Goal: Entertainment & Leisure: Consume media (video, audio)

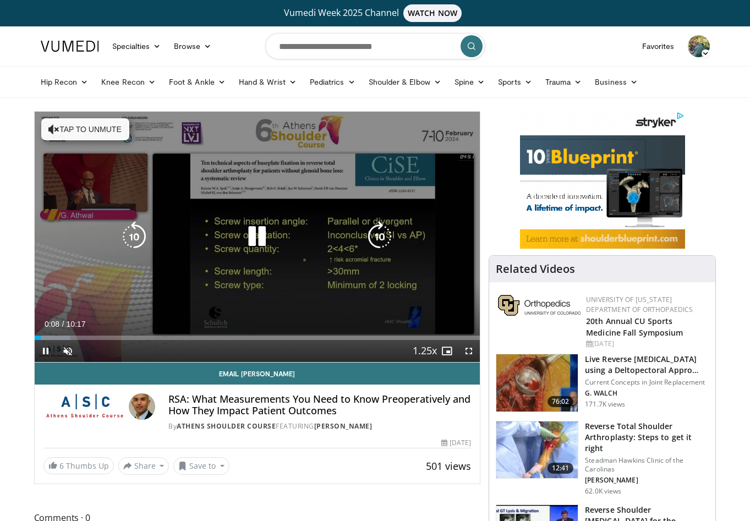
click at [81, 129] on button "Tap to unmute" at bounding box center [85, 129] width 88 height 22
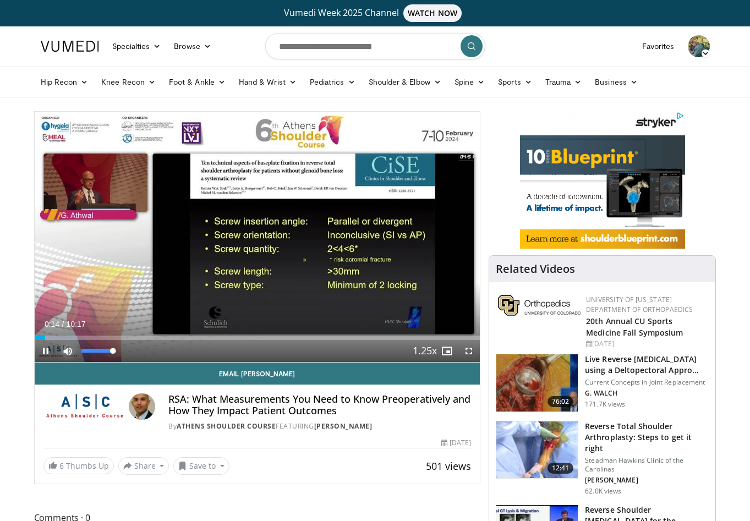
click at [67, 348] on span "Video Player" at bounding box center [68, 351] width 22 height 22
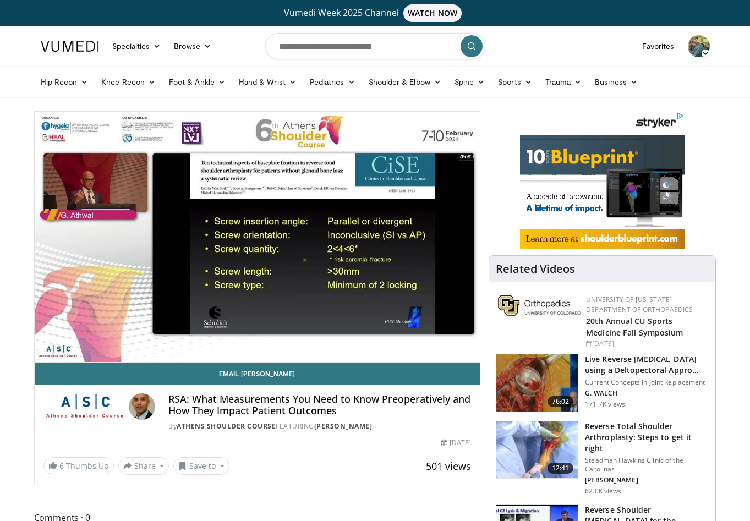
click at [67, 348] on div "10 seconds Tap to unmute" at bounding box center [258, 237] width 446 height 250
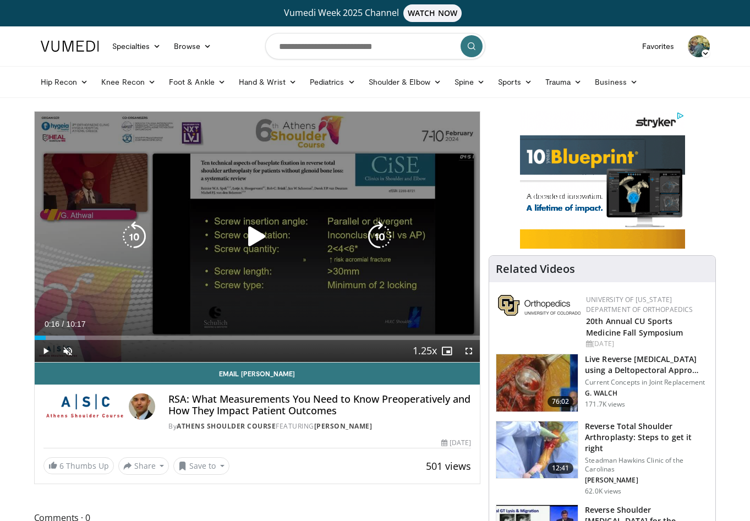
click at [252, 247] on icon "Video Player" at bounding box center [257, 236] width 31 height 31
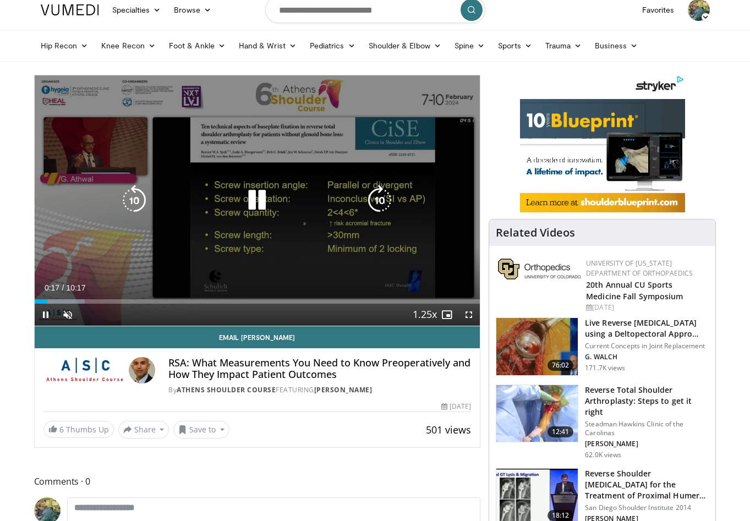
scroll to position [55, 0]
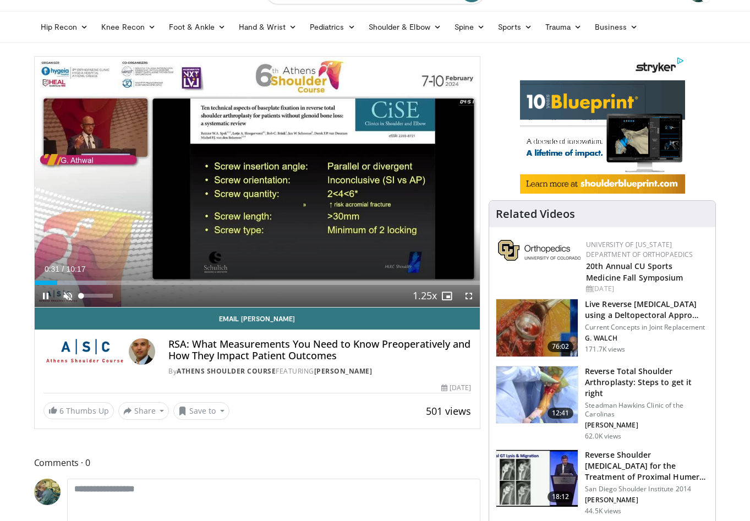
click at [67, 297] on span "Video Player" at bounding box center [68, 296] width 22 height 22
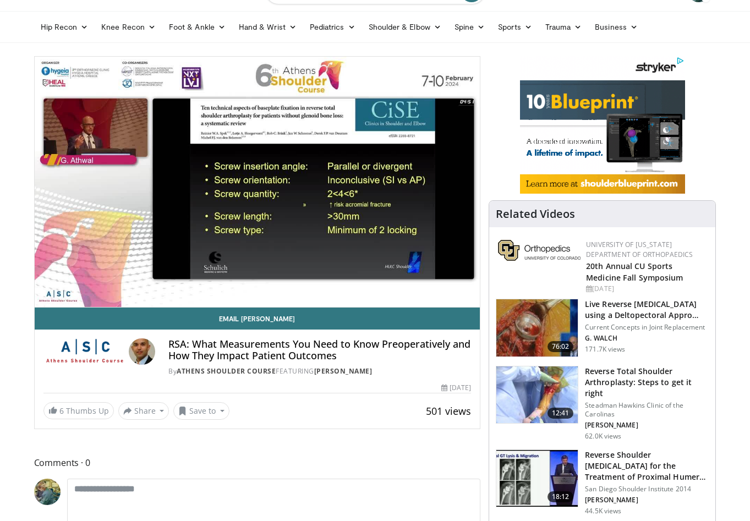
click at [67, 297] on div "10 seconds Tap to unmute" at bounding box center [258, 182] width 446 height 250
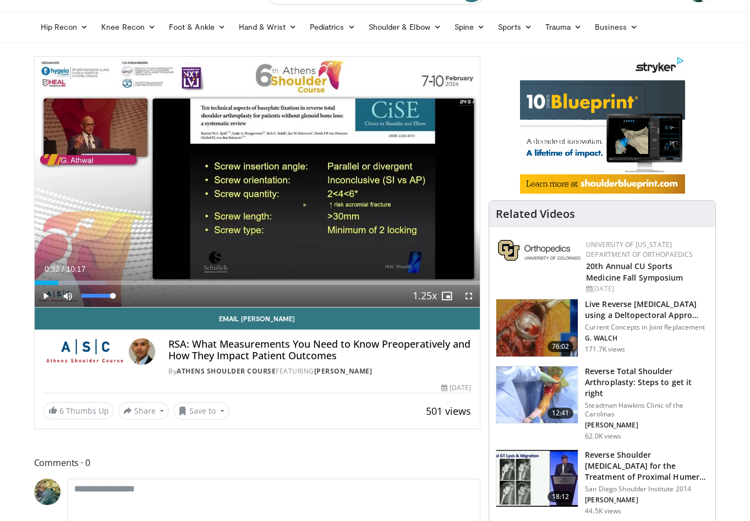
drag, startPoint x: 114, startPoint y: 296, endPoint x: 137, endPoint y: 297, distance: 22.6
click at [137, 297] on div "Current Time 0:32 / Duration 10:17 Play Skip Backward Skip Forward Mute 100% Lo…" at bounding box center [258, 296] width 446 height 22
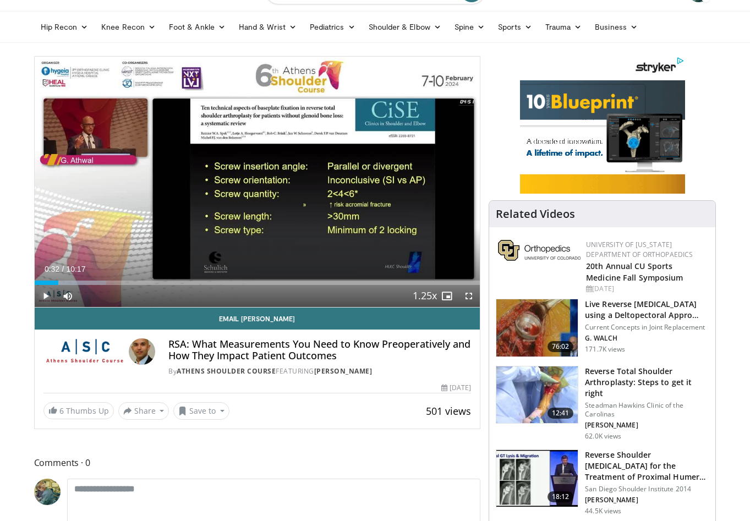
click at [43, 295] on span "Video Player" at bounding box center [46, 296] width 22 height 22
click at [45, 296] on span "Video Player" at bounding box center [46, 296] width 22 height 22
